Goal: Task Accomplishment & Management: Manage account settings

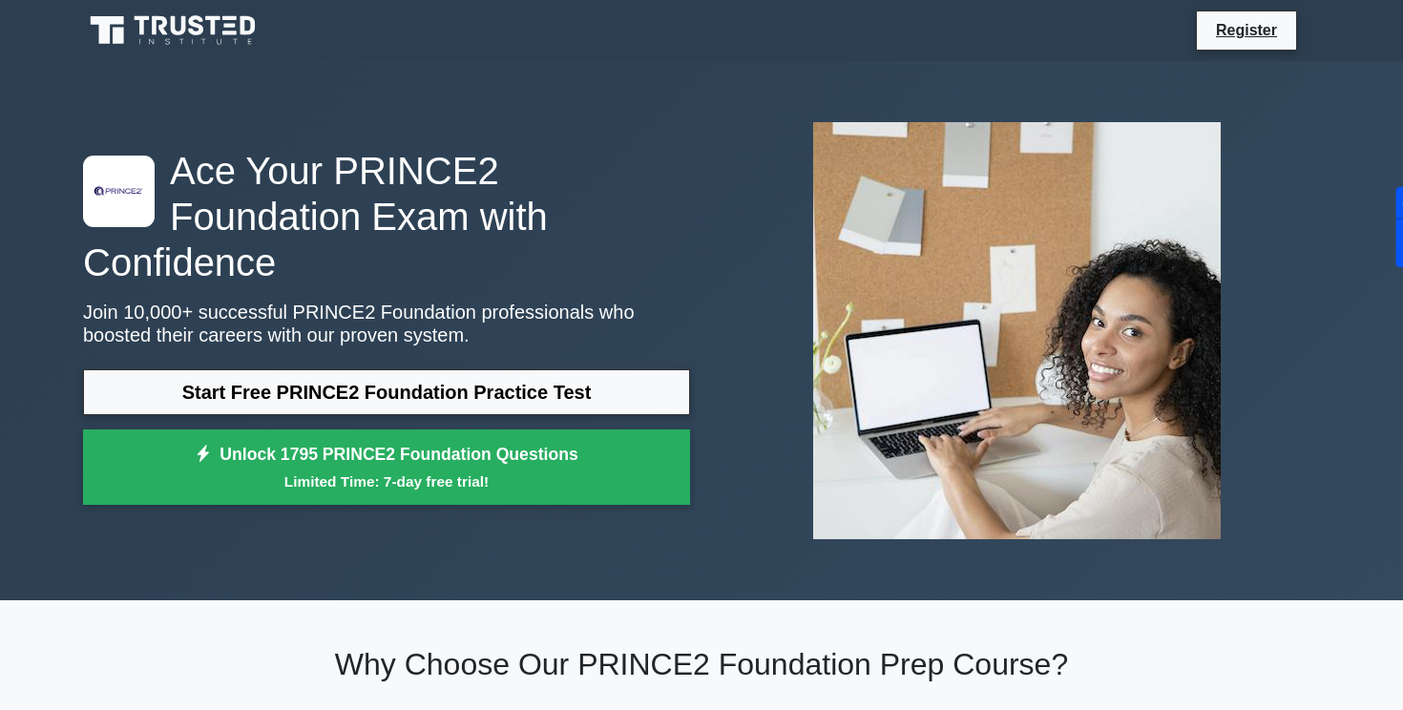
click at [219, 20] on icon at bounding box center [174, 30] width 183 height 36
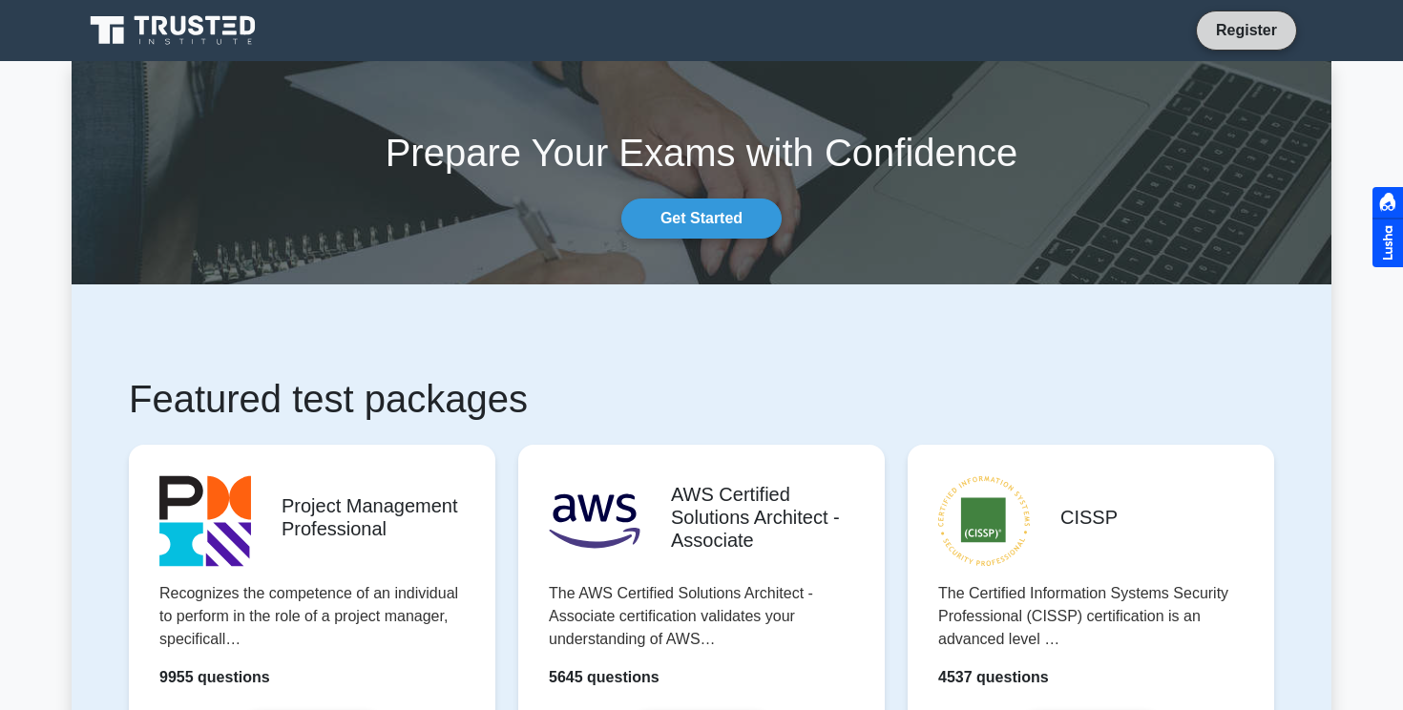
click at [1264, 29] on link "Register" at bounding box center [1246, 30] width 84 height 24
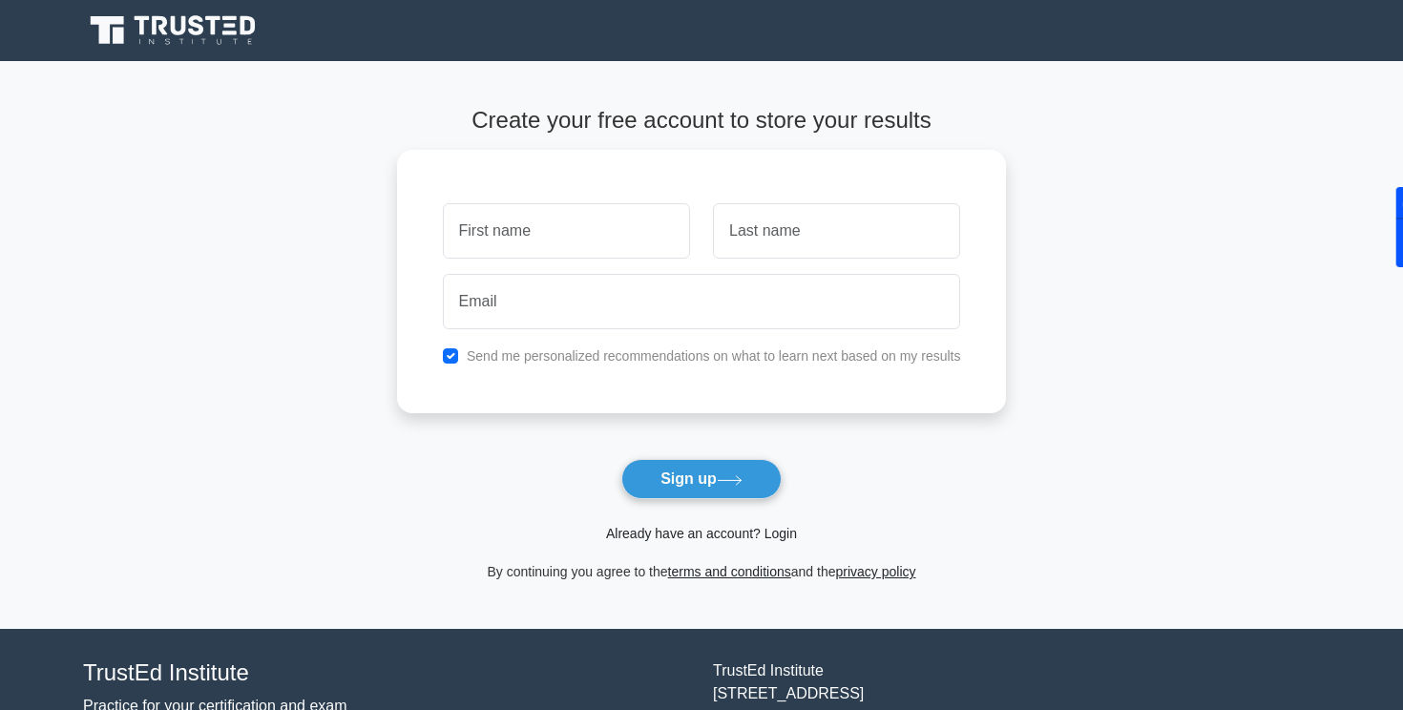
click at [718, 540] on link "Already have an account? Login" at bounding box center [701, 533] width 191 height 15
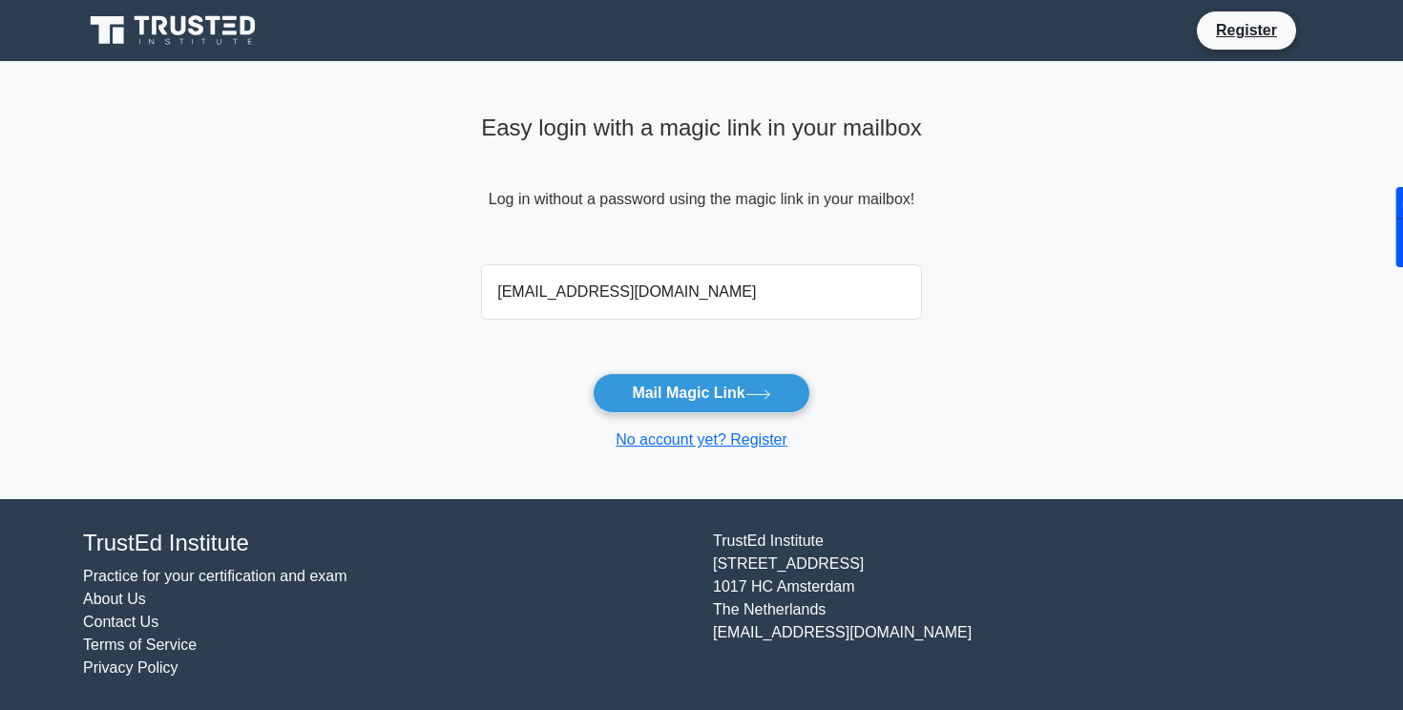
type input "yasamin.javadzadeh@gmail.com"
click at [593, 373] on button "Mail Magic Link" at bounding box center [701, 393] width 217 height 40
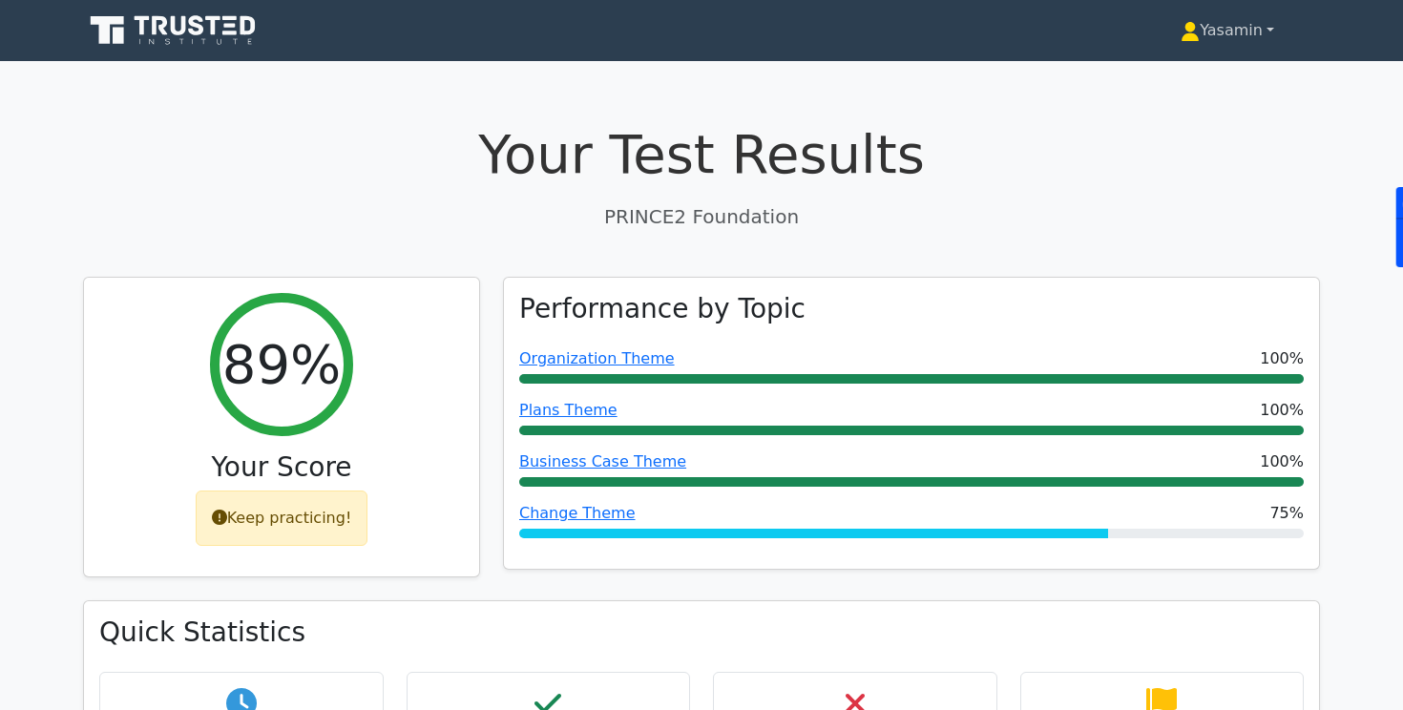
click at [1221, 40] on link "Yasamin" at bounding box center [1227, 30] width 185 height 38
click at [1232, 32] on link "Yasamin" at bounding box center [1227, 30] width 185 height 38
click at [1265, 27] on link "Yasamin" at bounding box center [1227, 30] width 185 height 38
click at [1205, 32] on link "Yasamin" at bounding box center [1227, 30] width 185 height 38
click at [1239, 31] on link "Yasamin" at bounding box center [1227, 30] width 185 height 38
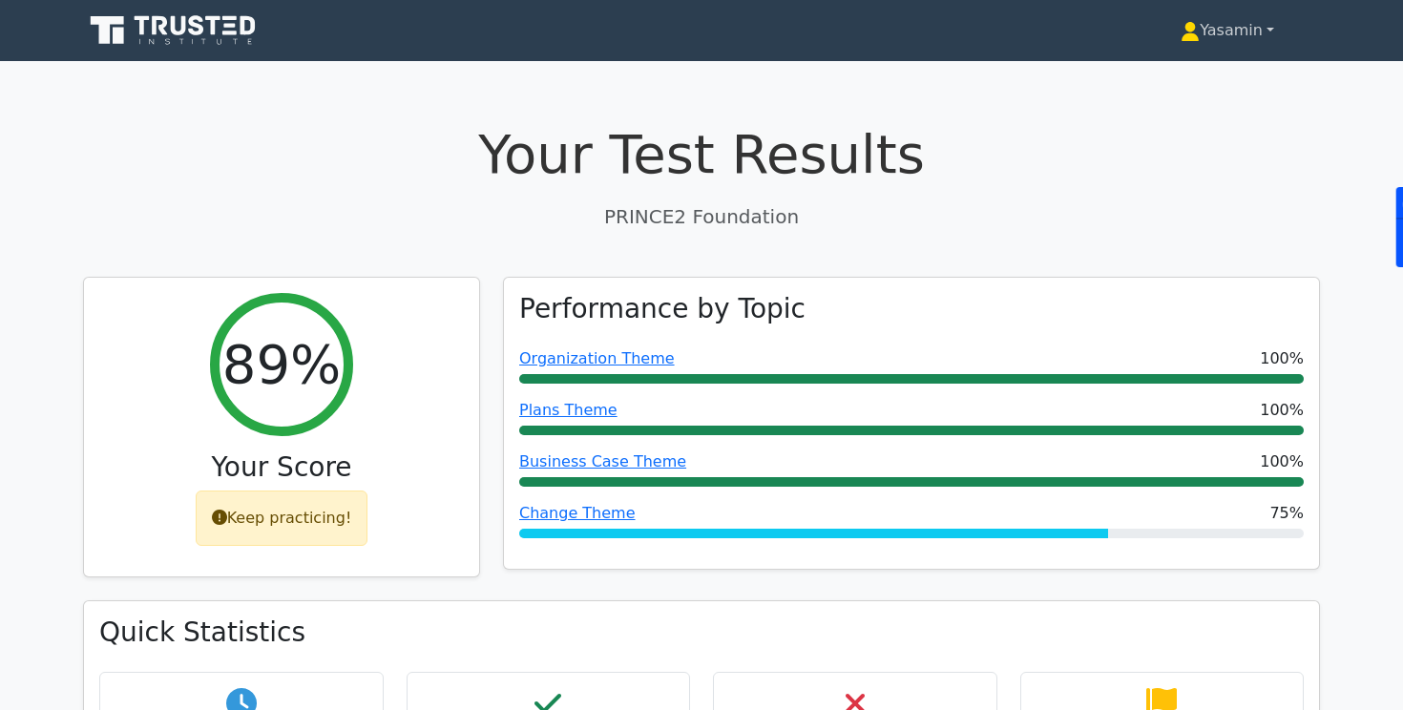
click at [1261, 31] on link "Yasamin" at bounding box center [1227, 30] width 185 height 38
click at [1223, 31] on link "Yasamin" at bounding box center [1227, 30] width 185 height 38
click at [180, 30] on icon at bounding box center [174, 30] width 183 height 36
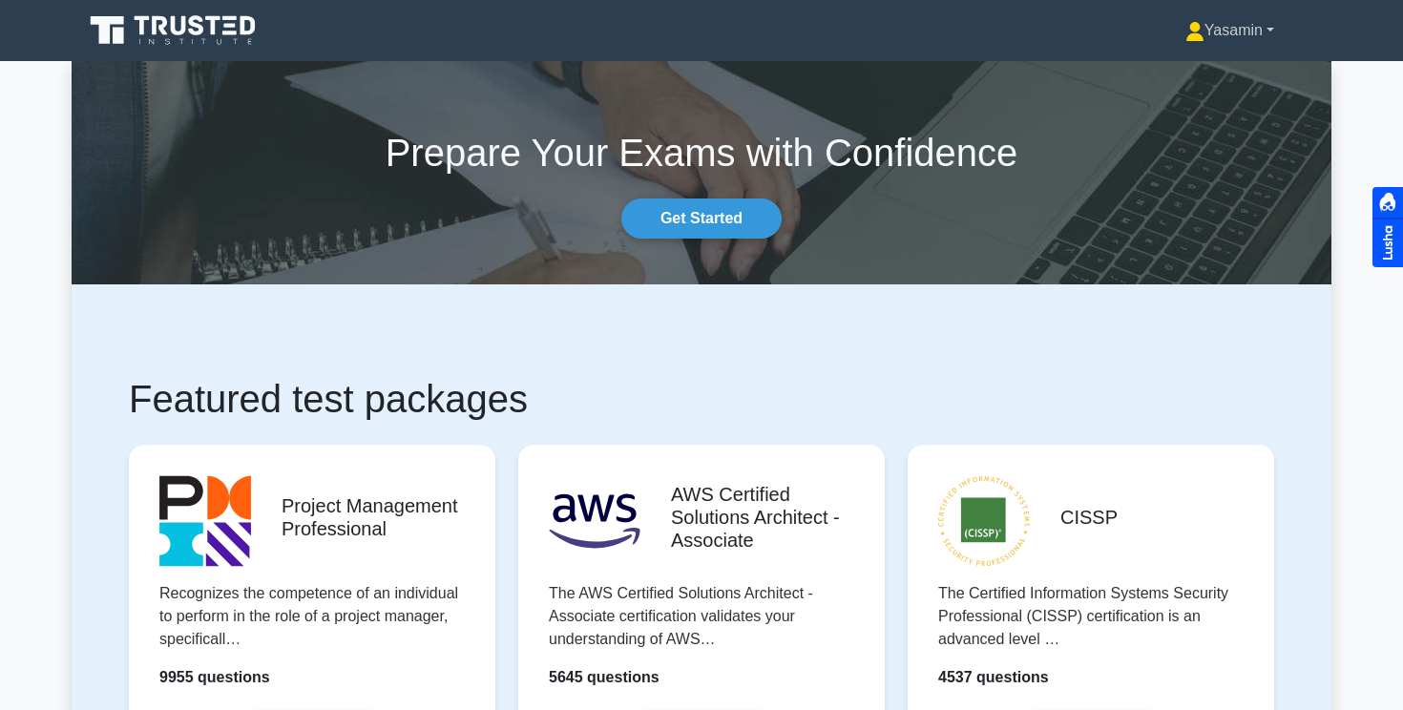
click at [1226, 31] on link "Yasamin" at bounding box center [1229, 30] width 180 height 38
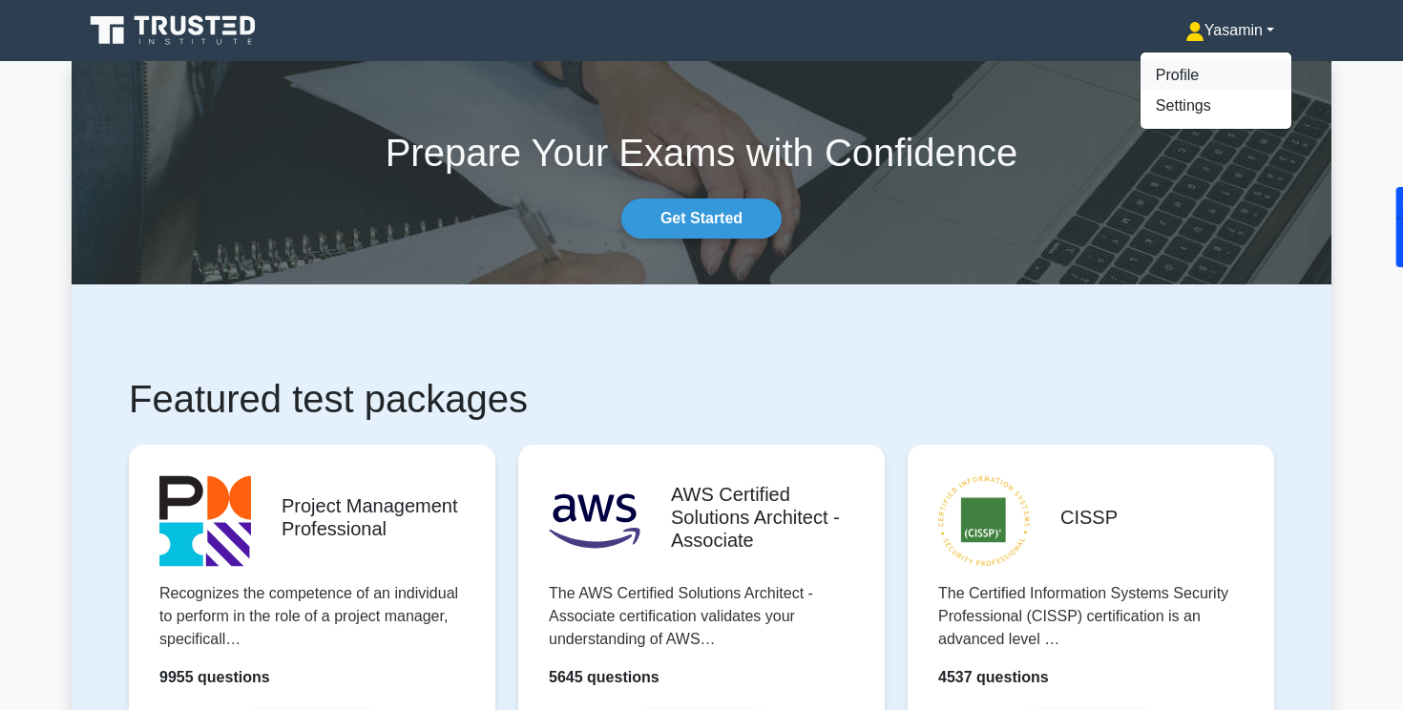
click at [1184, 69] on link "Profile" at bounding box center [1215, 75] width 151 height 31
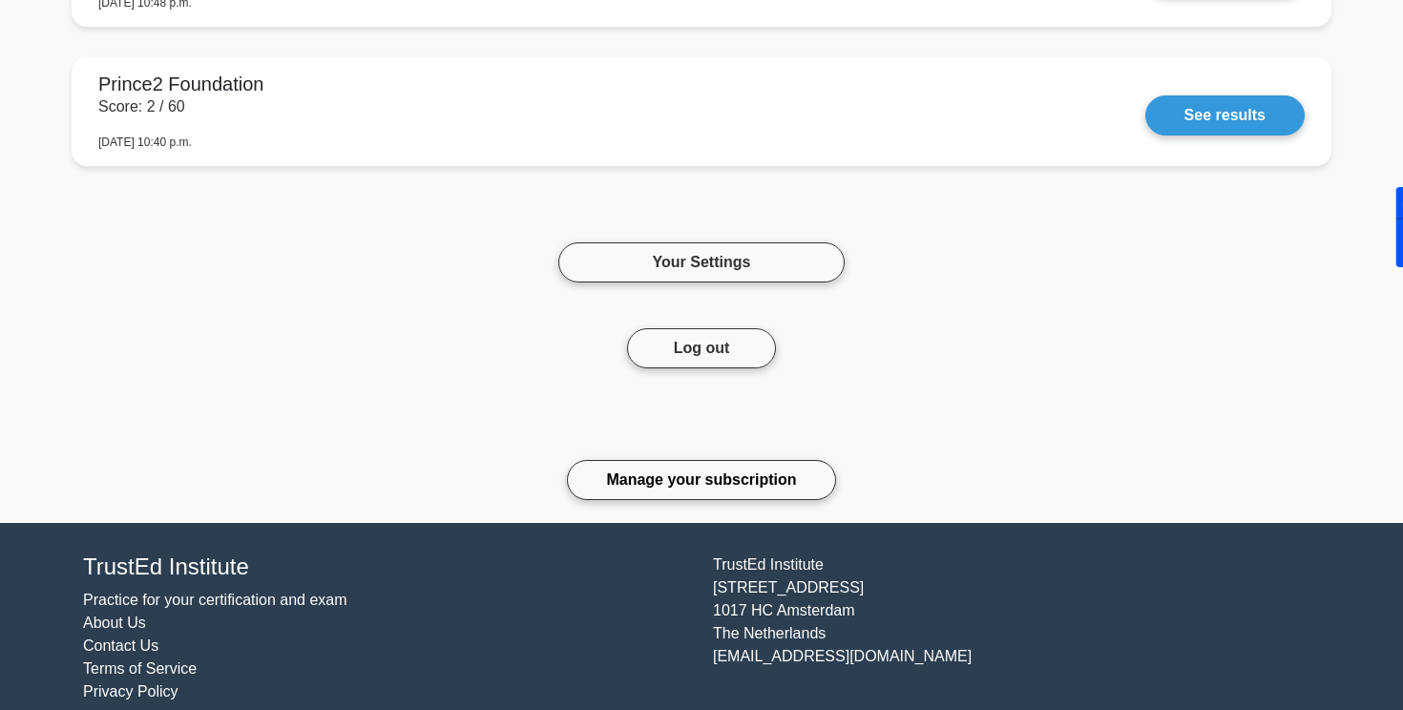
scroll to position [2859, 0]
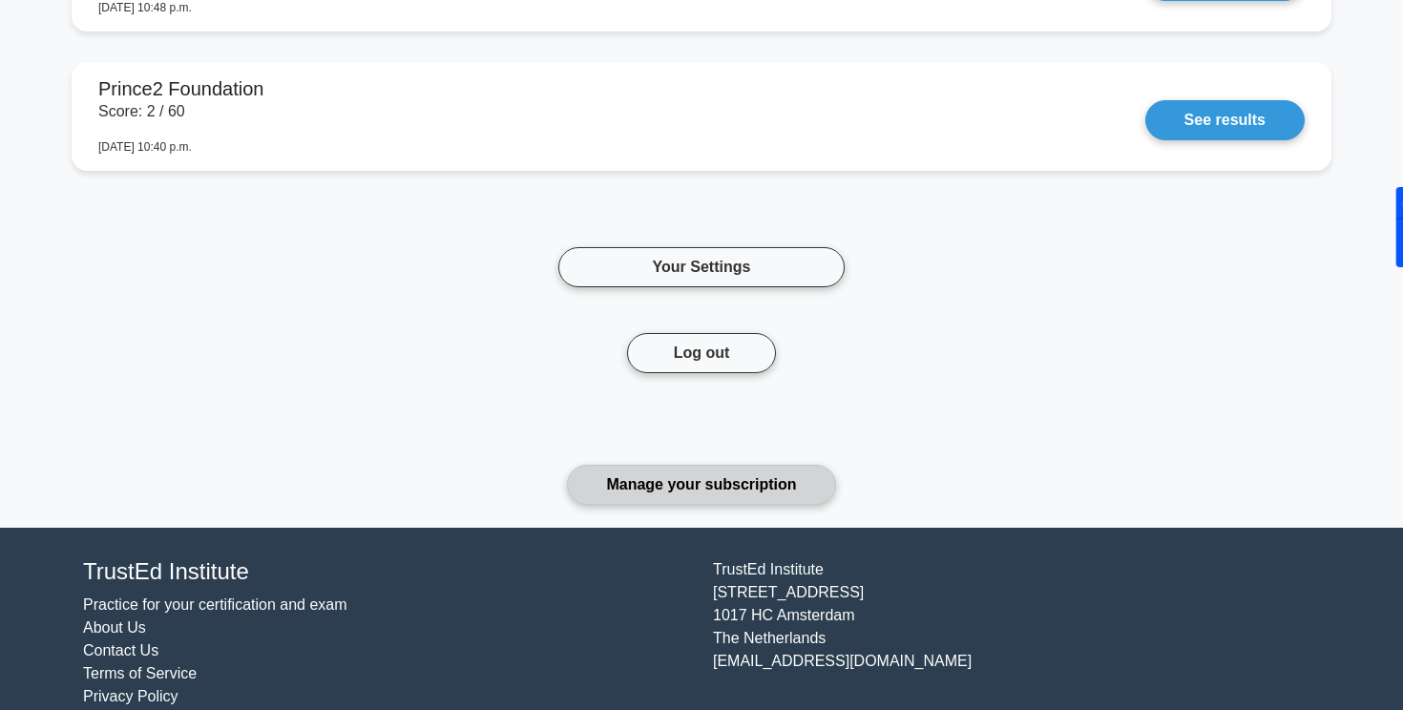
click at [742, 480] on link "Manage your subscription" at bounding box center [701, 485] width 268 height 40
